Goal: Book appointment/travel/reservation

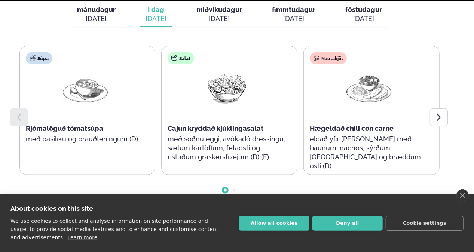
scroll to position [337, 0]
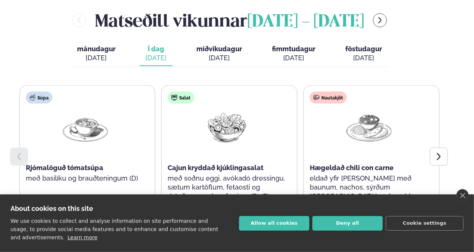
click at [369, 226] on button "Deny all" at bounding box center [348, 223] width 70 height 15
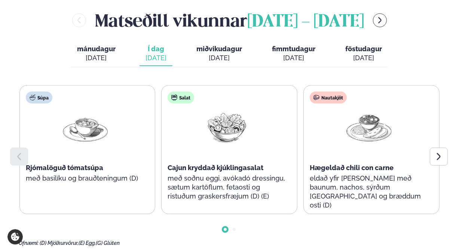
click at [443, 148] on div at bounding box center [439, 157] width 18 height 18
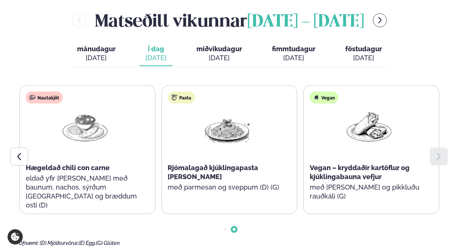
click at [16, 152] on icon at bounding box center [19, 156] width 9 height 9
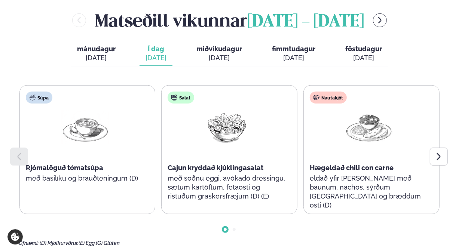
click at [226, 45] on button "miðvikudagur mið. [DATE]" at bounding box center [220, 54] width 58 height 25
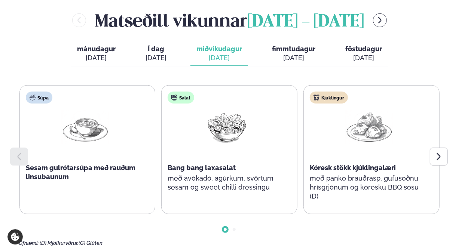
click at [437, 152] on icon at bounding box center [439, 156] width 9 height 9
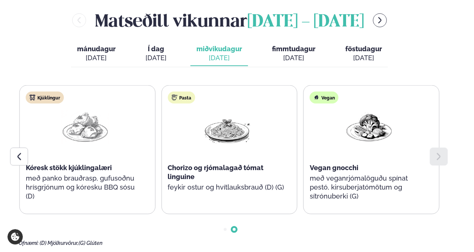
click at [310, 45] on span "fimmtudagur" at bounding box center [293, 49] width 43 height 8
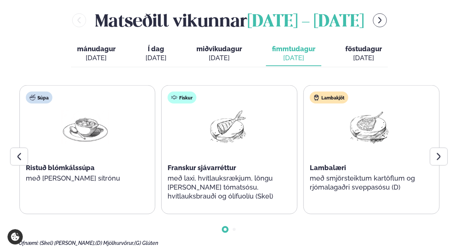
click at [446, 148] on div at bounding box center [439, 157] width 18 height 18
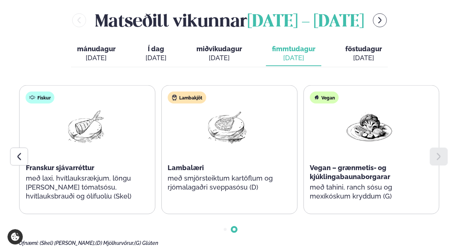
click at [26, 148] on div at bounding box center [19, 157] width 18 height 18
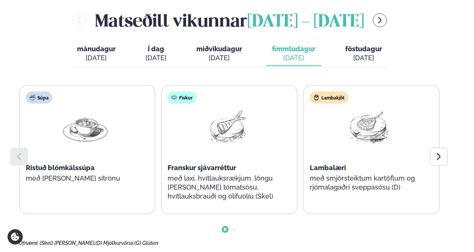
click at [367, 54] on div "[DATE]" at bounding box center [364, 58] width 37 height 9
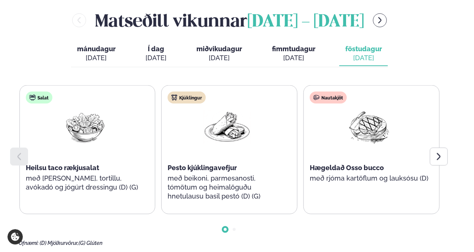
click at [441, 148] on div at bounding box center [439, 157] width 18 height 18
